Goal: Task Accomplishment & Management: Manage account settings

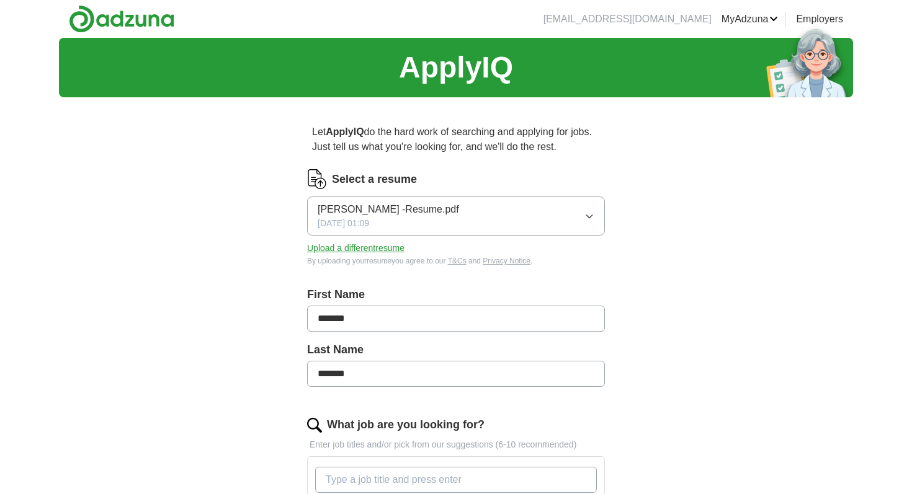
click at [397, 247] on button "Upload a different resume" at bounding box center [355, 248] width 97 height 13
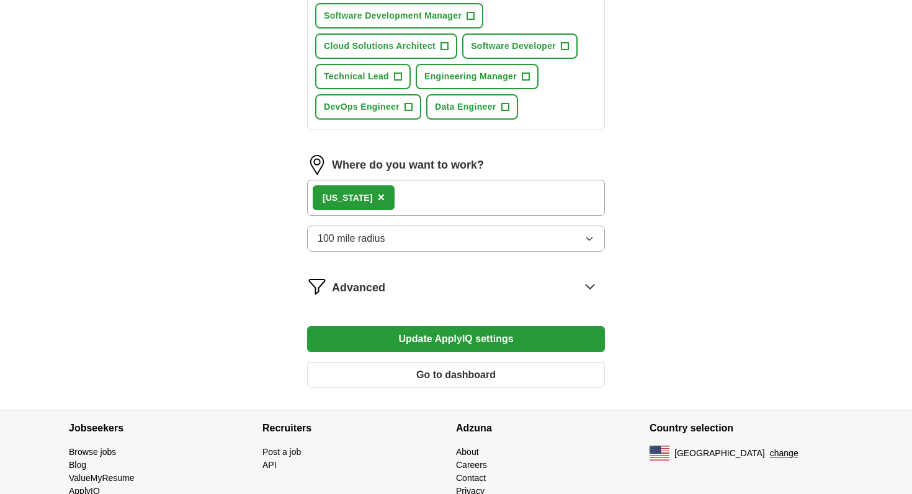
scroll to position [703, 0]
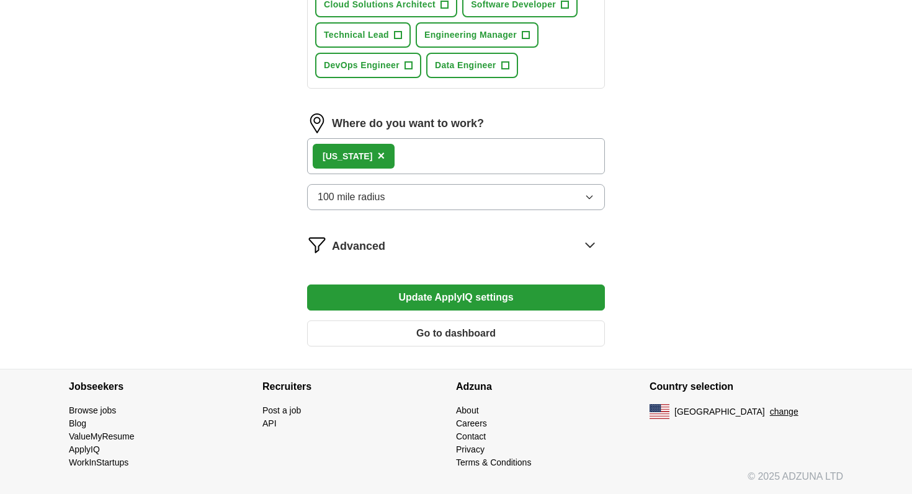
drag, startPoint x: 414, startPoint y: 292, endPoint x: 754, endPoint y: 115, distance: 383.4
click at [534, 161] on div "Texas ×" at bounding box center [456, 156] width 298 height 36
click at [538, 243] on div "Advanced" at bounding box center [468, 245] width 273 height 20
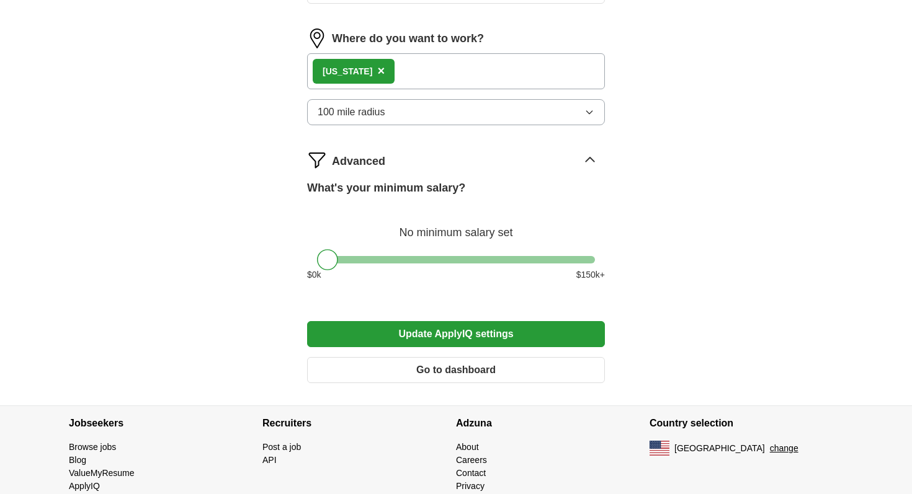
scroll to position [825, 0]
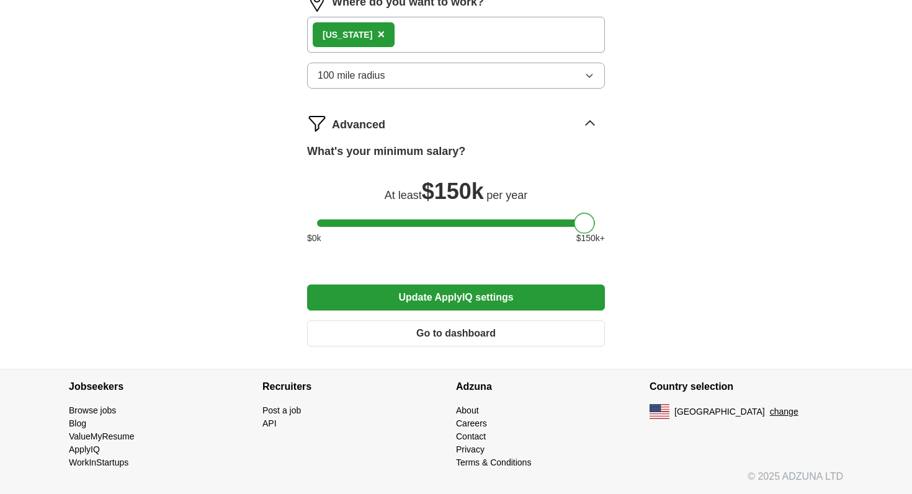
drag, startPoint x: 336, startPoint y: 219, endPoint x: 619, endPoint y: 233, distance: 283.2
click at [412, 300] on button "Update ApplyIQ settings" at bounding box center [456, 298] width 298 height 26
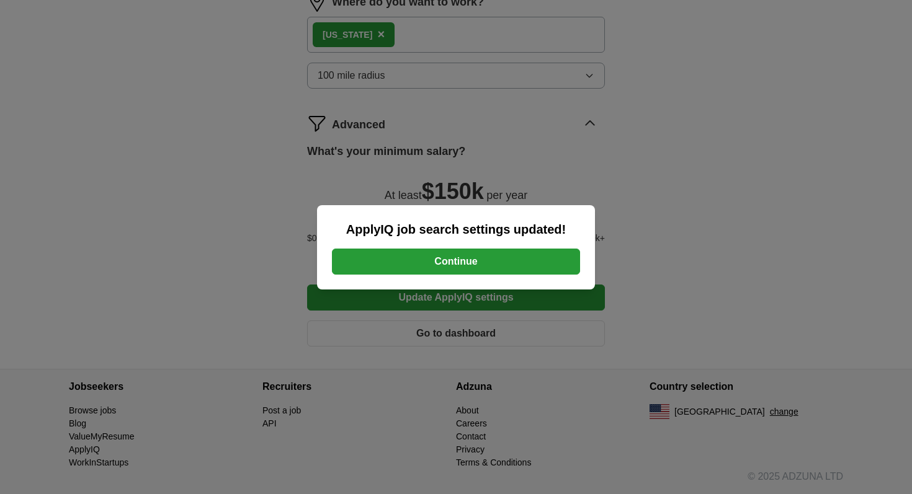
click at [473, 257] on button "Continue" at bounding box center [456, 262] width 248 height 26
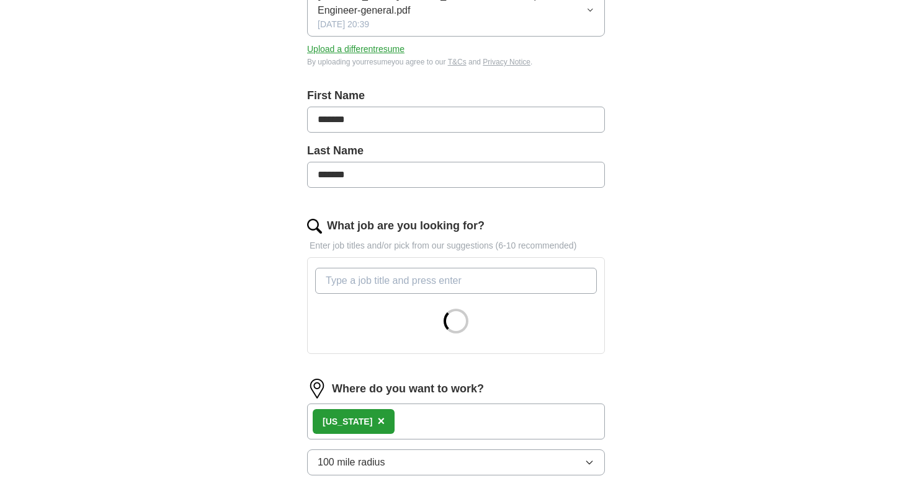
scroll to position [414, 0]
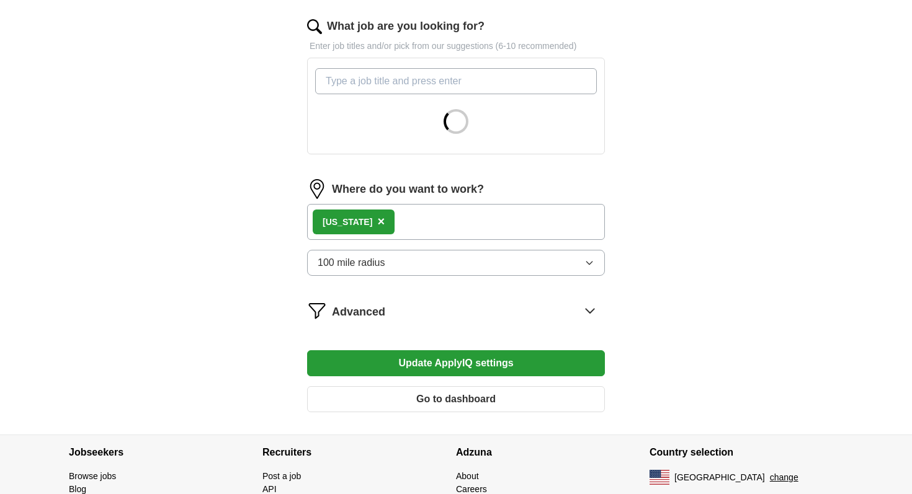
click at [377, 221] on span "×" at bounding box center [380, 222] width 7 height 14
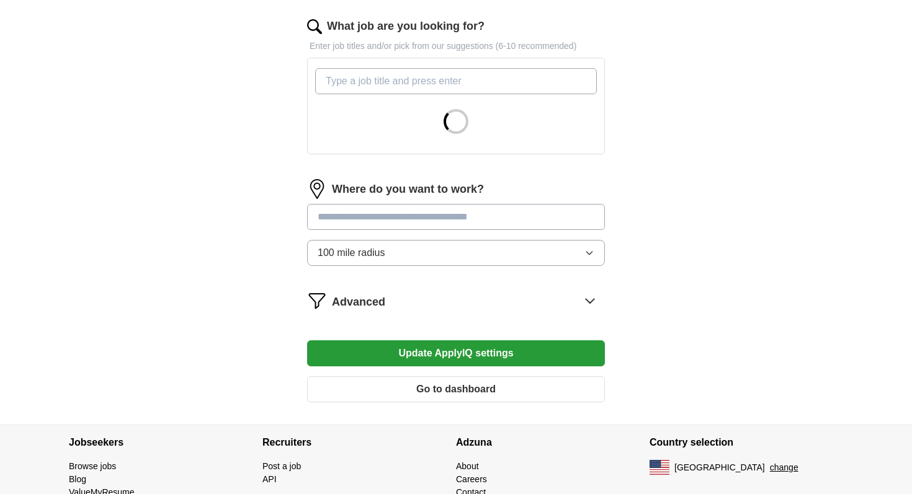
click at [411, 343] on button "Update ApplyIQ settings" at bounding box center [456, 354] width 298 height 26
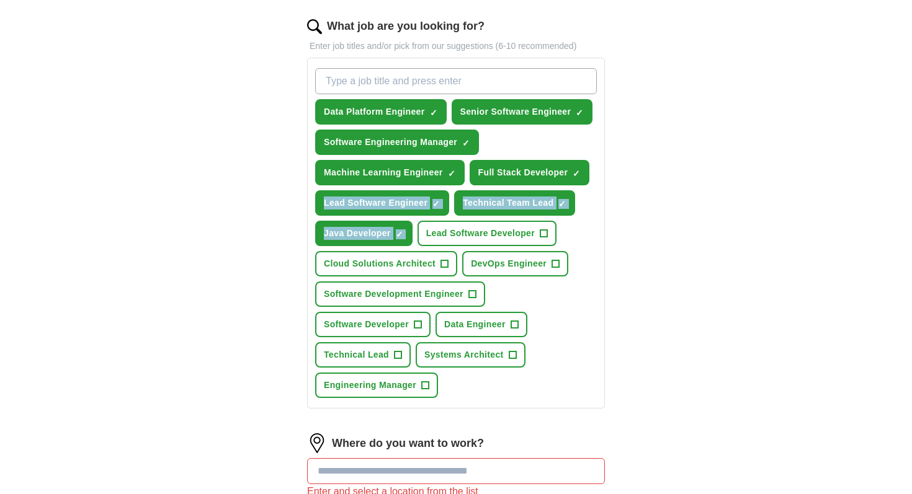
drag, startPoint x: 470, startPoint y: 219, endPoint x: 689, endPoint y: 199, distance: 219.9
click at [689, 199] on div "ApplyIQ Let ApplyIQ do the hard work of searching and applying for jobs. Just t…" at bounding box center [456, 187] width 794 height 1126
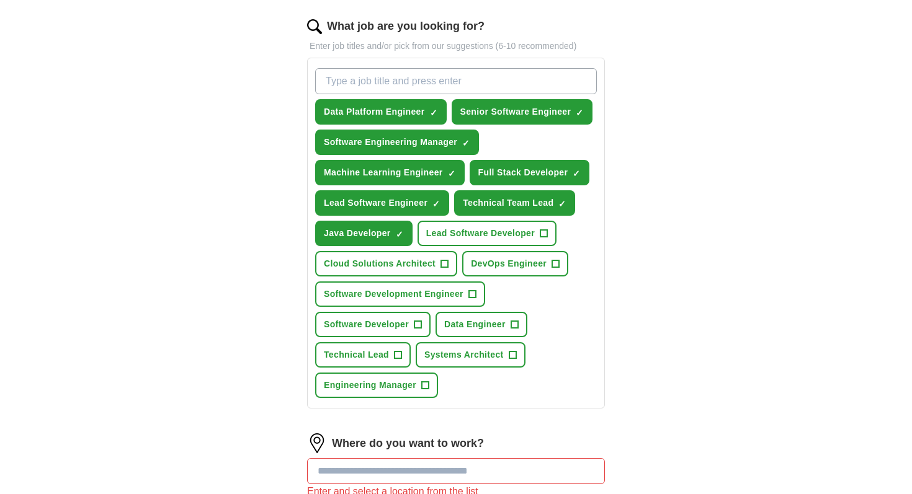
click at [653, 216] on div "Let ApplyIQ do the hard work of searching and applying for jobs. Just tell us w…" at bounding box center [455, 222] width 397 height 1056
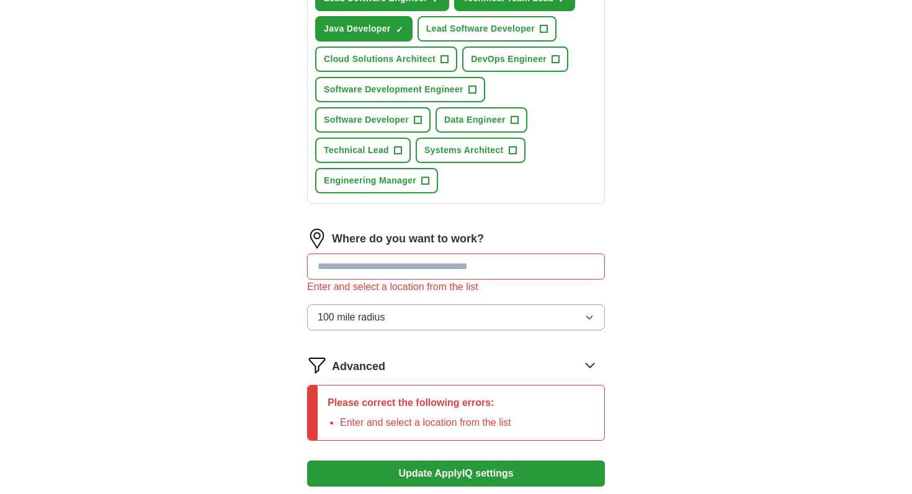
scroll to position [630, 0]
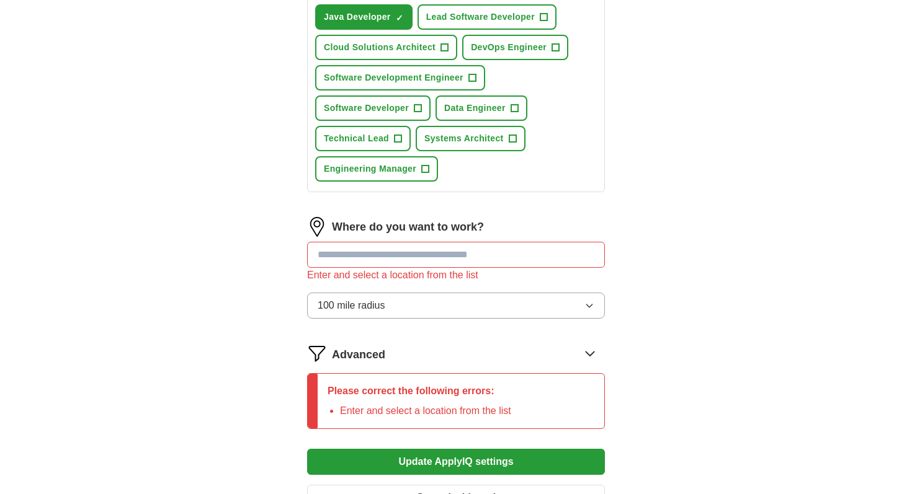
click at [488, 262] on input at bounding box center [456, 255] width 298 height 26
click at [491, 314] on button "100 mile radius" at bounding box center [456, 306] width 298 height 26
click at [498, 261] on input at bounding box center [456, 255] width 298 height 26
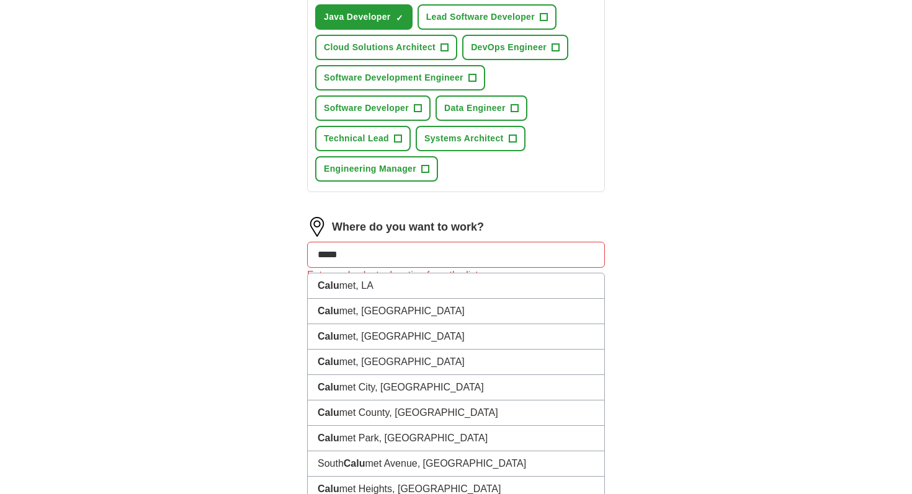
type input "******"
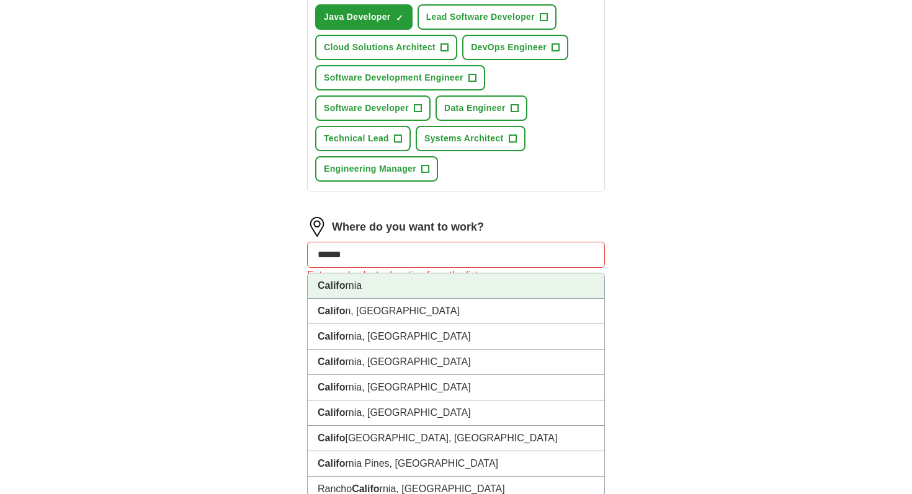
click at [431, 292] on li "Califo rnia" at bounding box center [456, 286] width 296 height 25
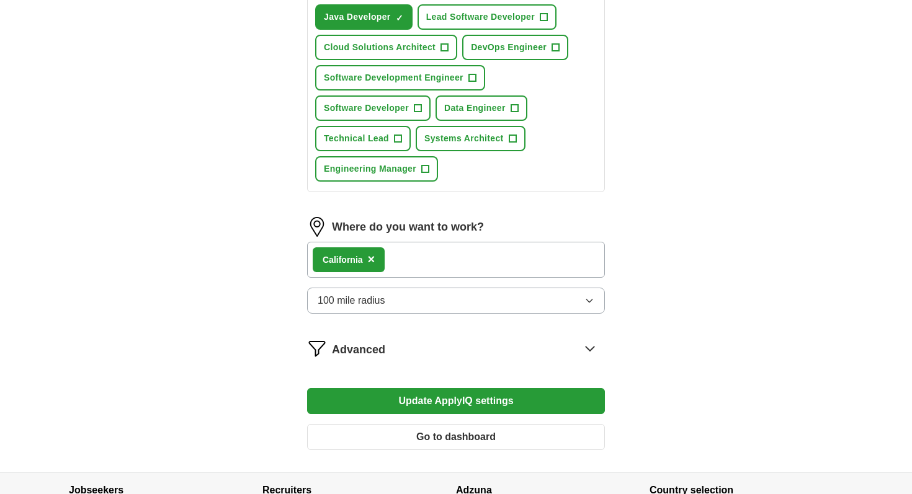
click at [492, 265] on div "Califo rnia ×" at bounding box center [456, 260] width 298 height 36
click at [476, 252] on div "Califo rnia ×" at bounding box center [456, 260] width 298 height 36
click at [456, 259] on div "Califo rnia ×" at bounding box center [456, 260] width 298 height 36
click at [443, 403] on button "Update ApplyIQ settings" at bounding box center [456, 401] width 298 height 26
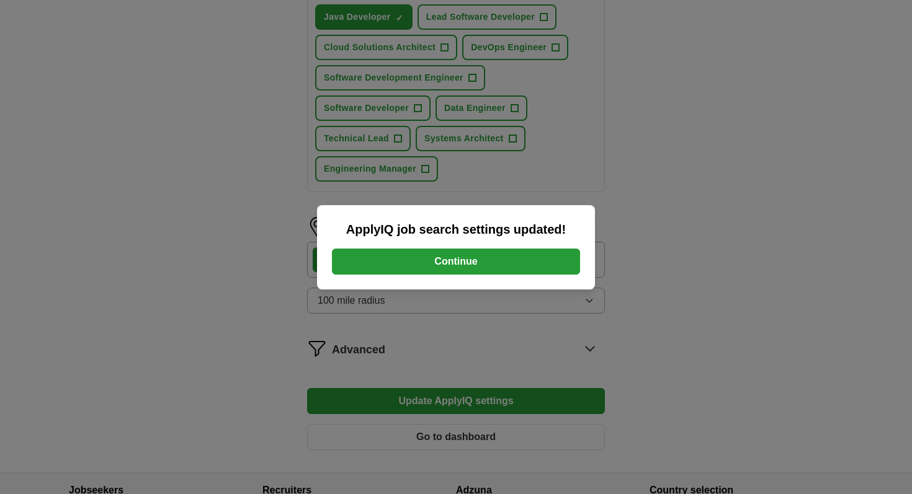
click at [486, 260] on button "Continue" at bounding box center [456, 262] width 248 height 26
